Goal: Task Accomplishment & Management: Manage account settings

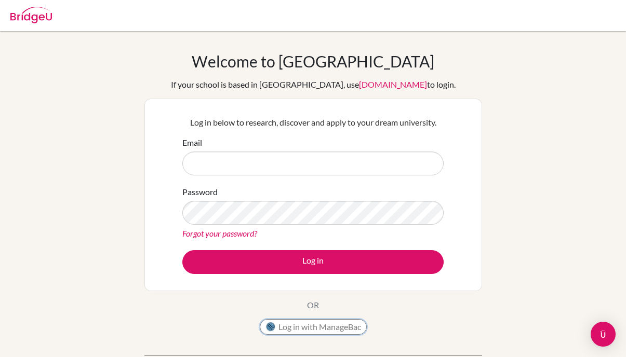
click at [337, 329] on button "Log in with ManageBac" at bounding box center [313, 328] width 107 height 16
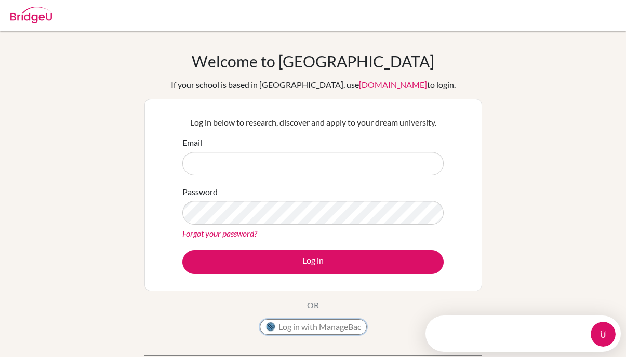
click at [335, 330] on button "Log in with ManageBac" at bounding box center [313, 328] width 107 height 16
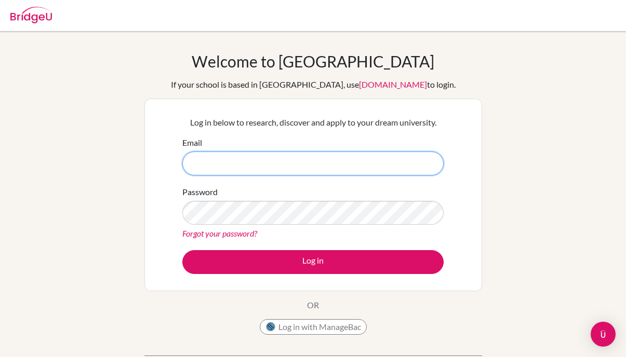
type input "[EMAIL_ADDRESS][DOMAIN_NAME]"
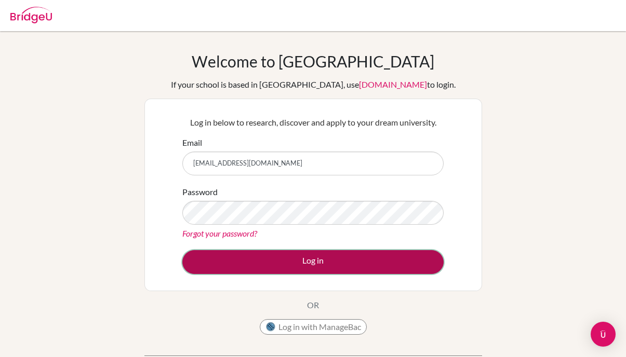
click at [329, 268] on button "Log in" at bounding box center [312, 262] width 261 height 24
